Goal: Task Accomplishment & Management: Use online tool/utility

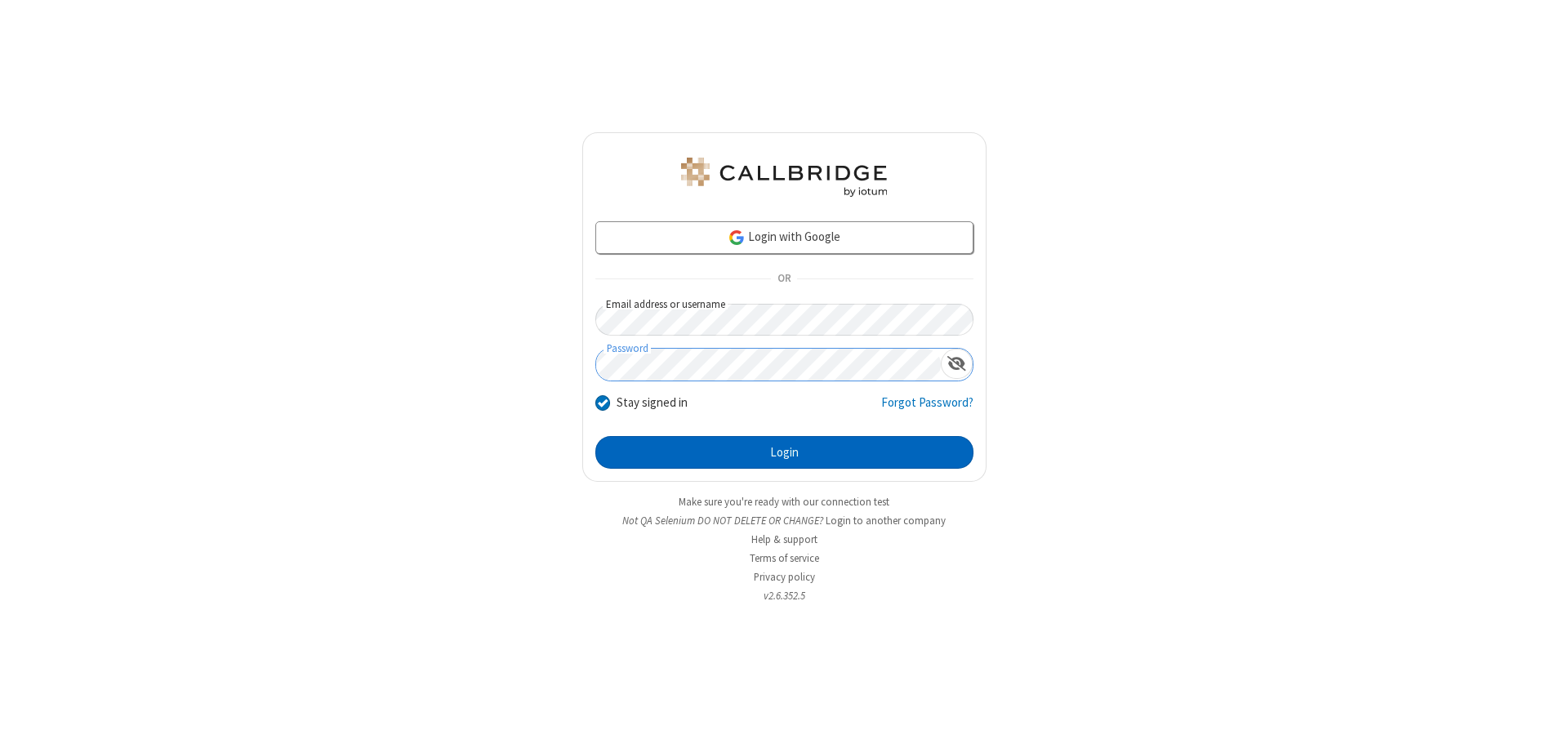
click at [784, 452] on button "Login" at bounding box center [784, 451] width 378 height 32
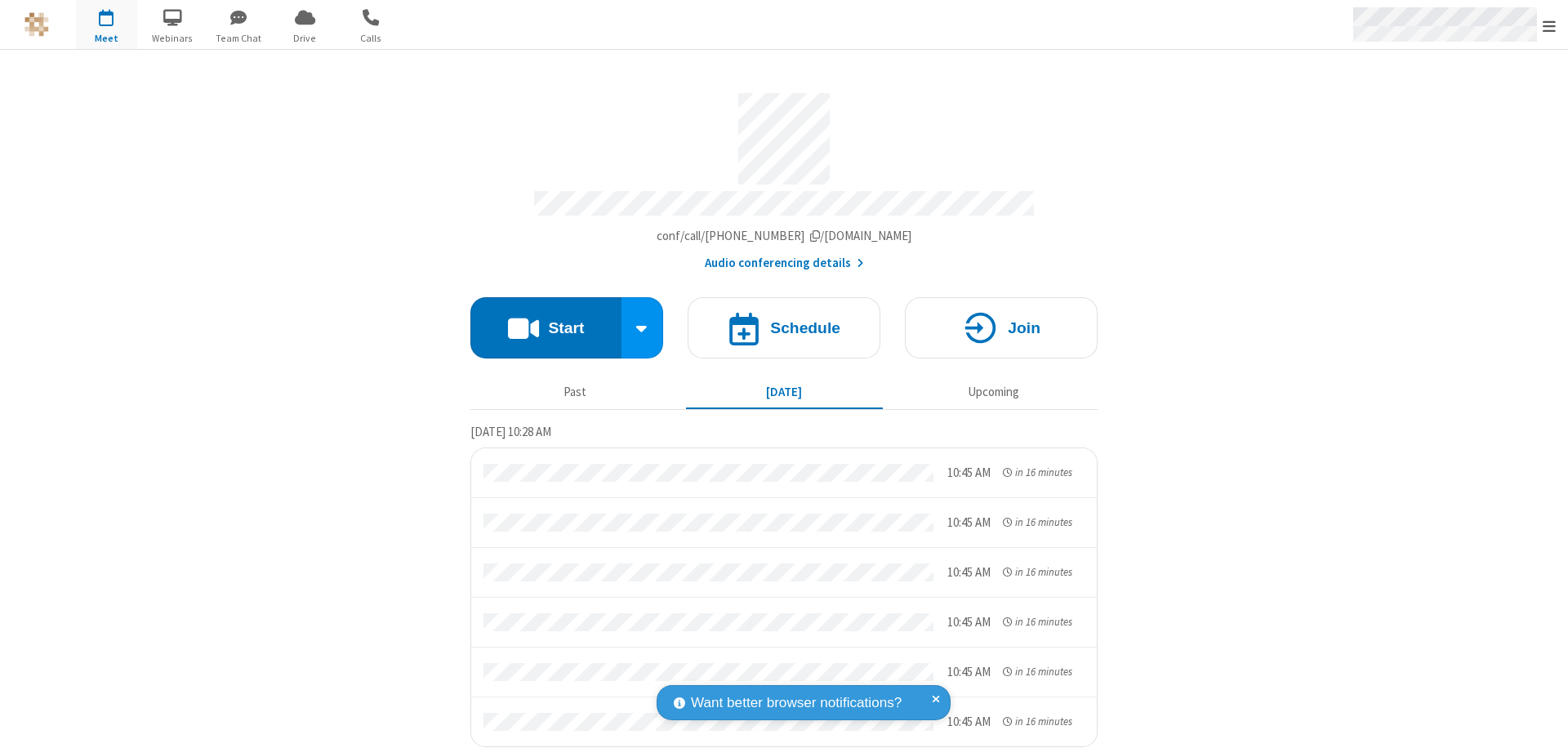
click at [1549, 25] on span "Open menu" at bounding box center [1549, 26] width 13 height 17
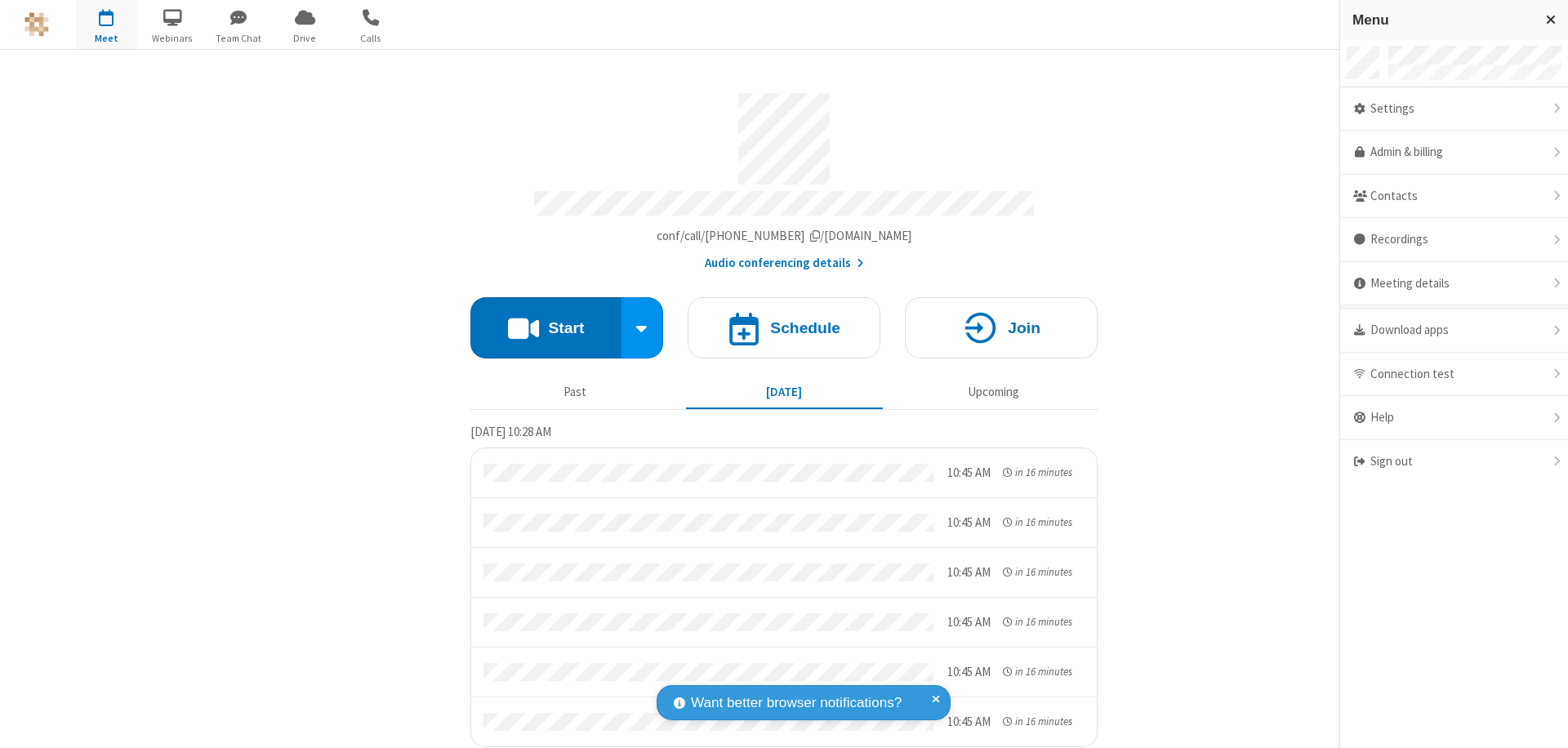
click at [106, 24] on span "button" at bounding box center [106, 18] width 61 height 28
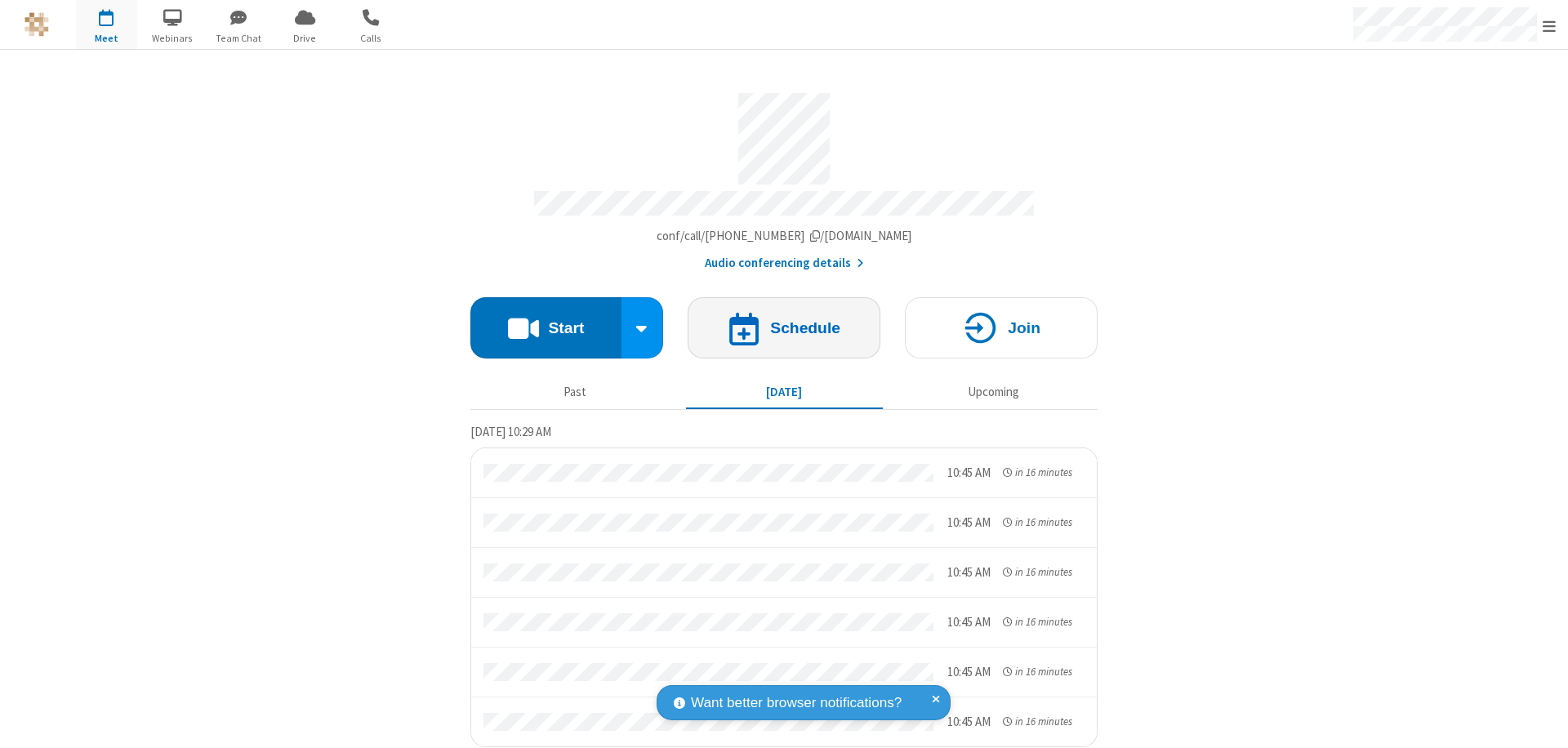
click at [777, 320] on h4 "Schedule" at bounding box center [805, 327] width 70 height 16
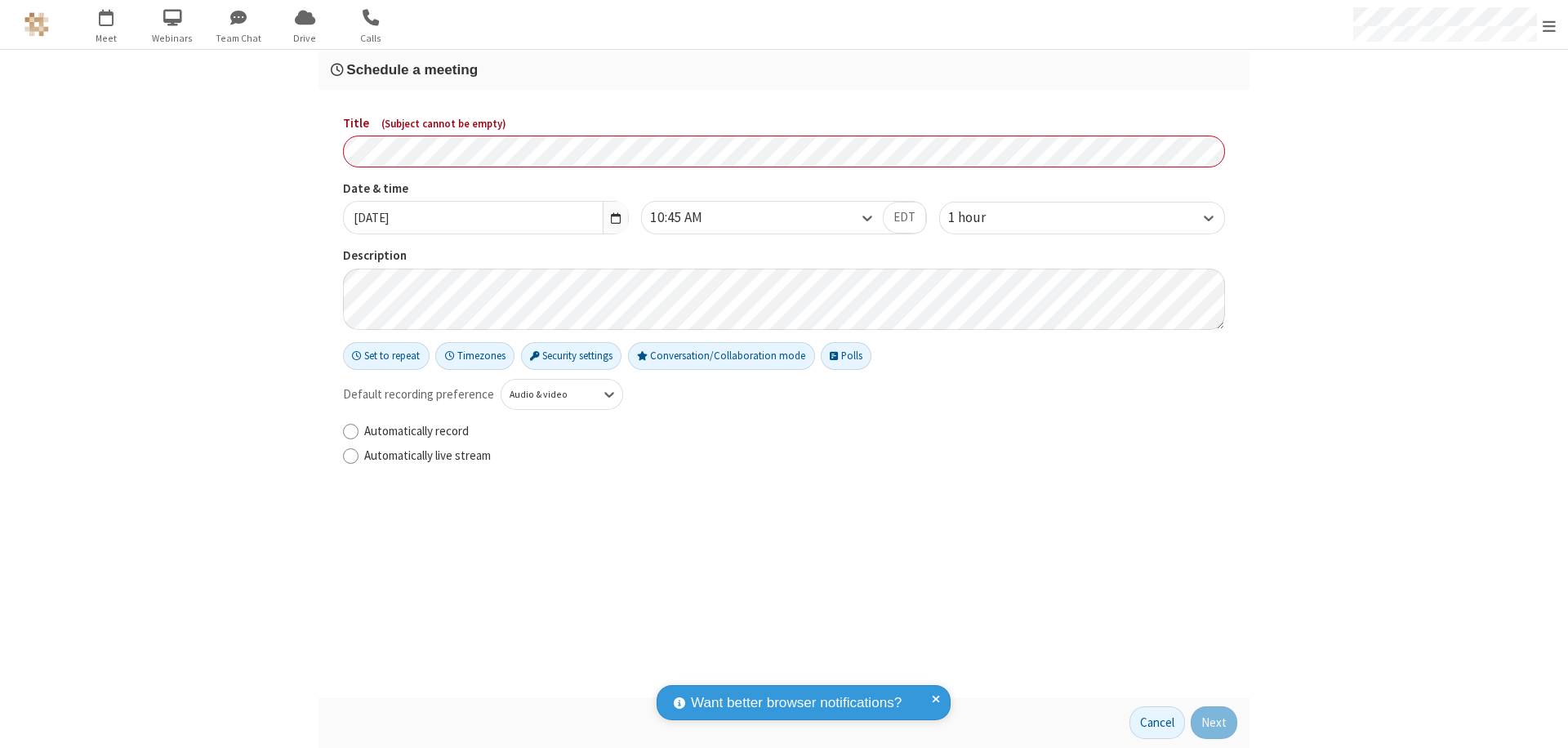
click at [784, 69] on h3 "Schedule a meeting" at bounding box center [784, 69] width 907 height 16
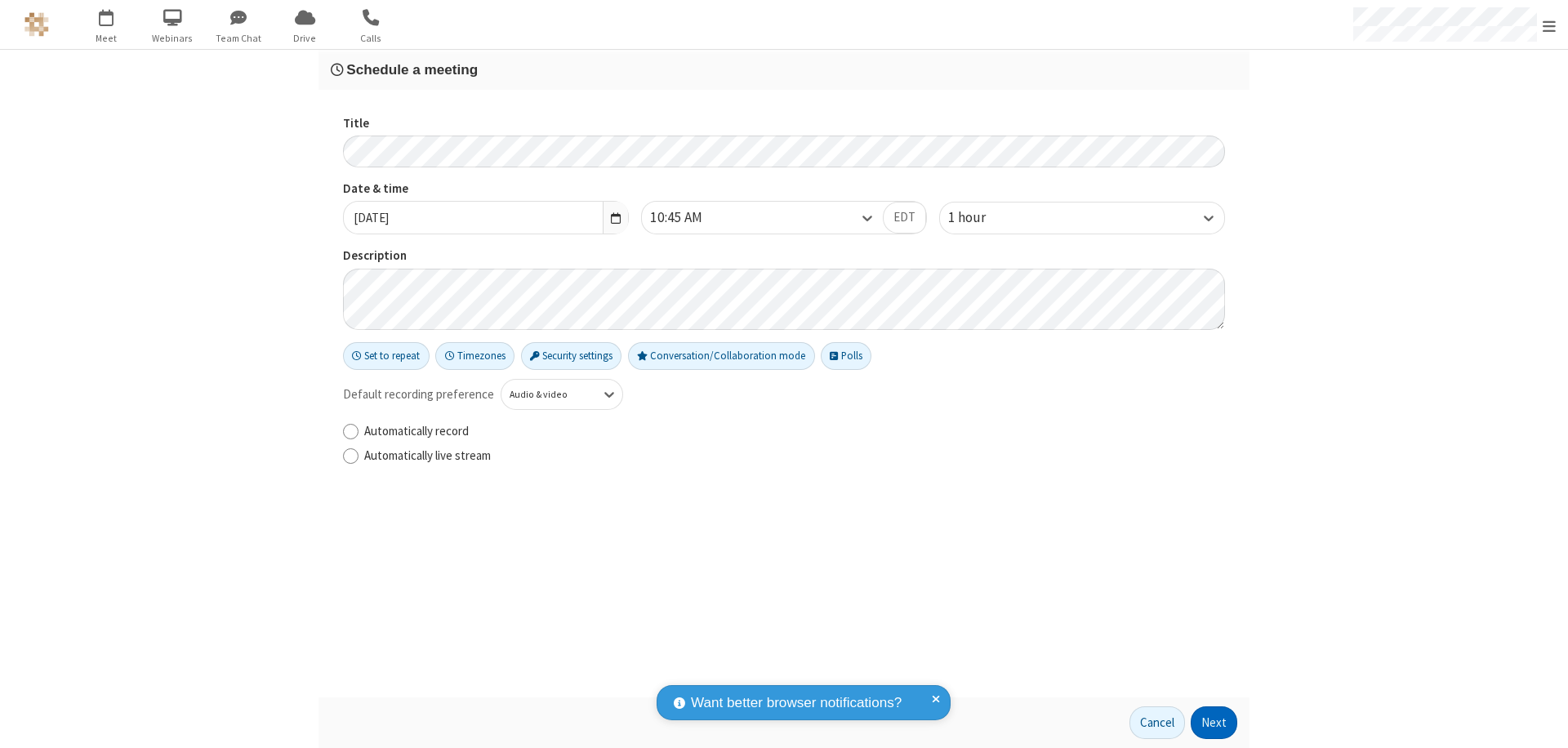
click at [1215, 722] on button "Next" at bounding box center [1214, 722] width 46 height 32
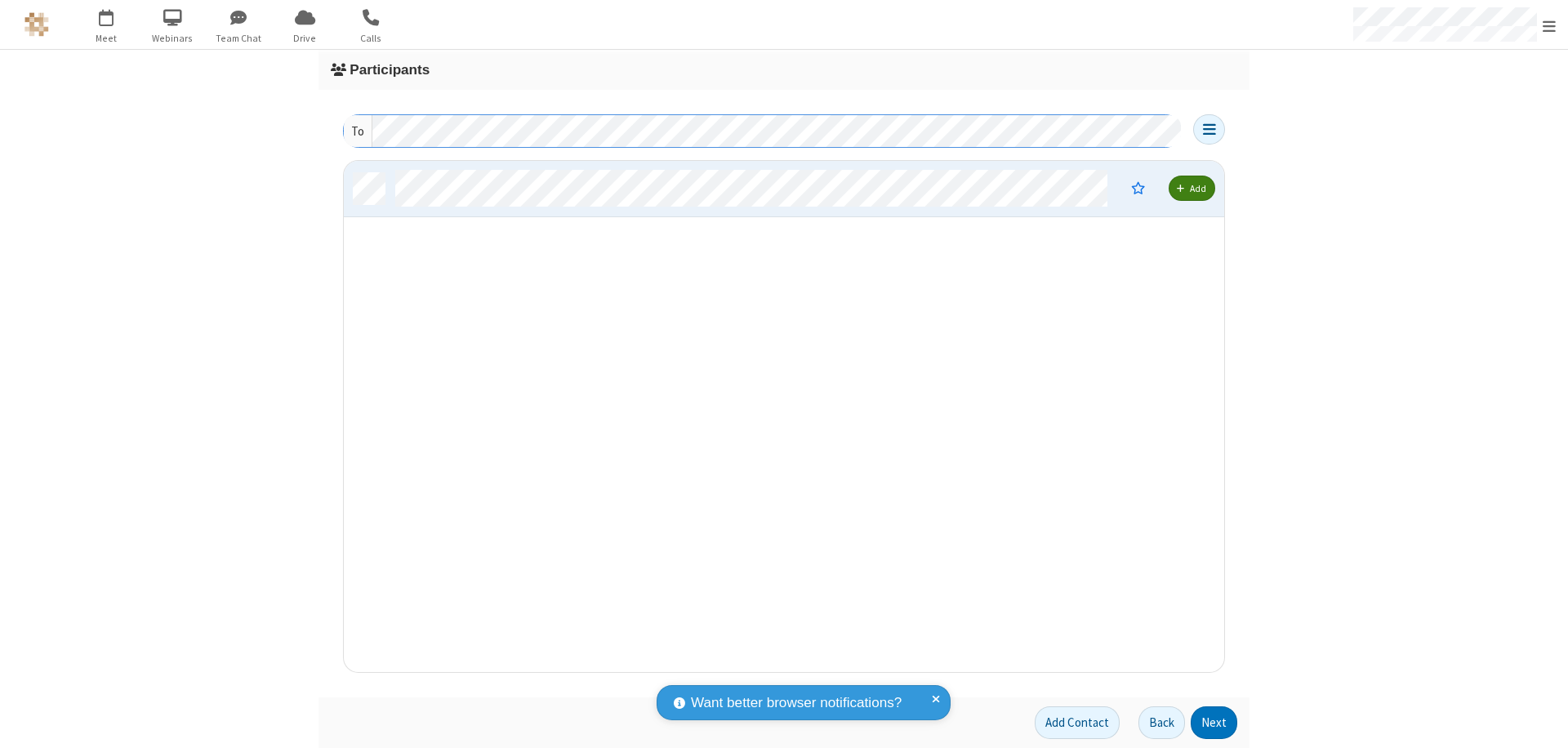
scroll to position [498, 868]
click at [1215, 722] on button "Next" at bounding box center [1214, 722] width 46 height 32
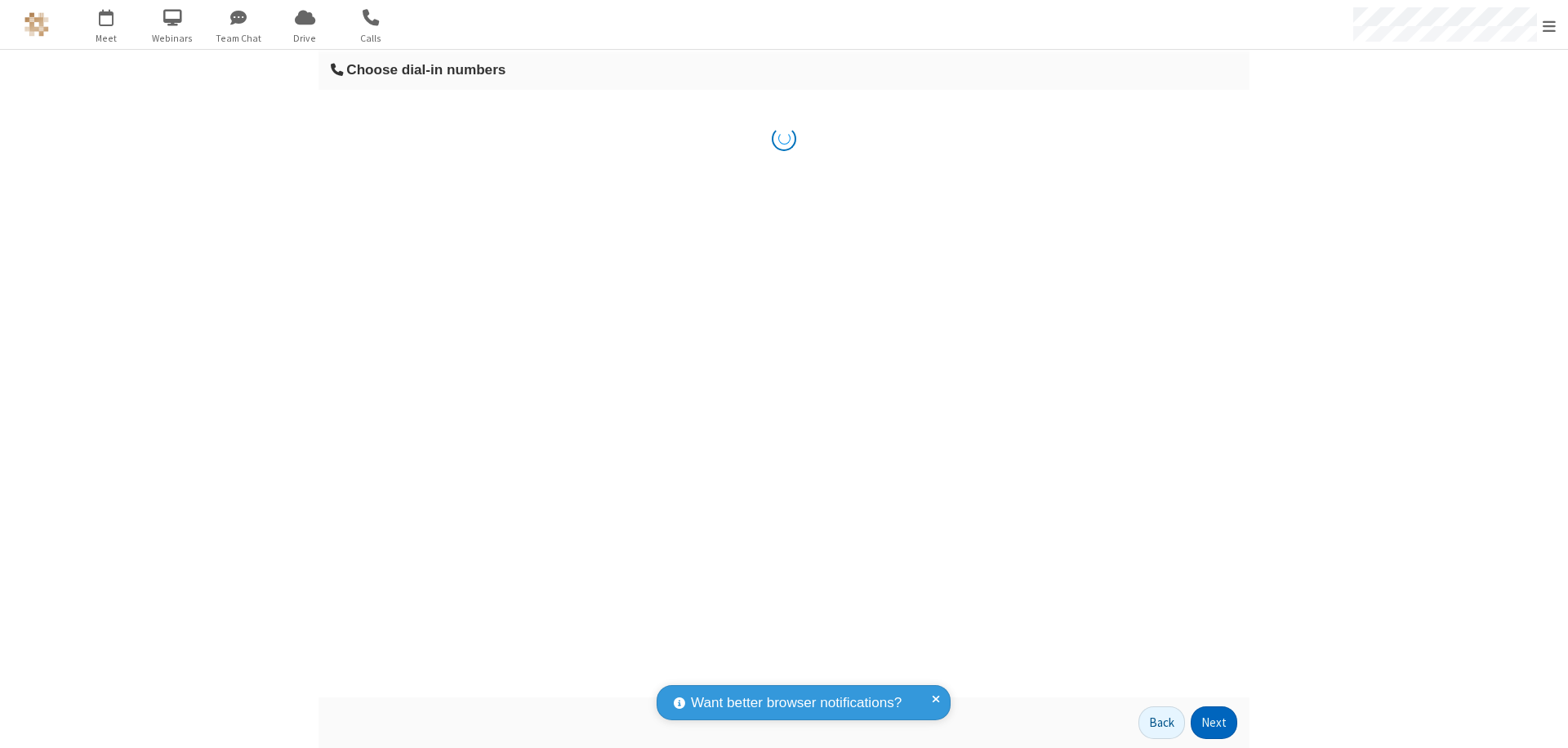
click at [1215, 722] on button "Next" at bounding box center [1214, 722] width 46 height 32
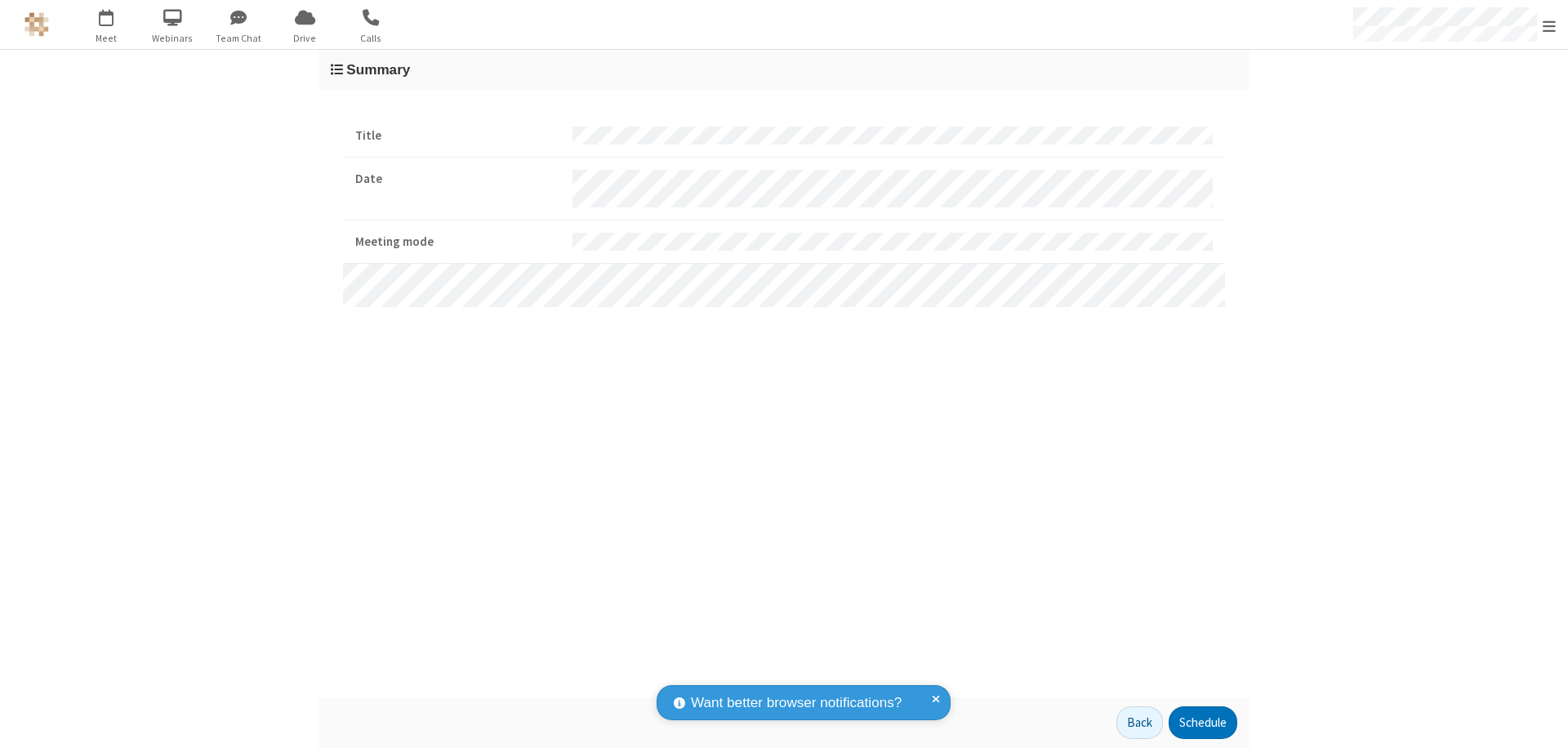
click at [1202, 722] on button "Schedule" at bounding box center [1203, 722] width 68 height 32
